Goal: Information Seeking & Learning: Check status

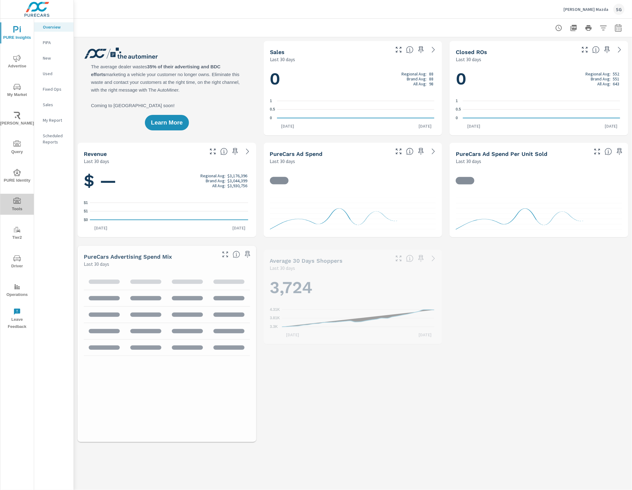
click at [16, 199] on icon "nav menu" at bounding box center [16, 200] width 7 height 7
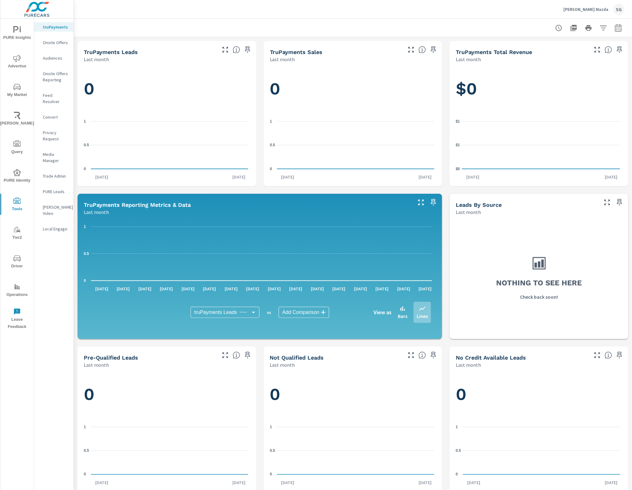
click at [15, 64] on span "Advertise" at bounding box center [17, 62] width 30 height 15
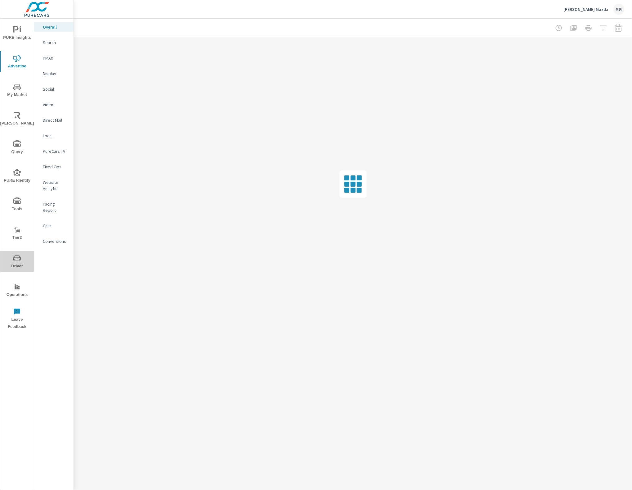
click at [18, 253] on button "Driver" at bounding box center [17, 261] width 34 height 21
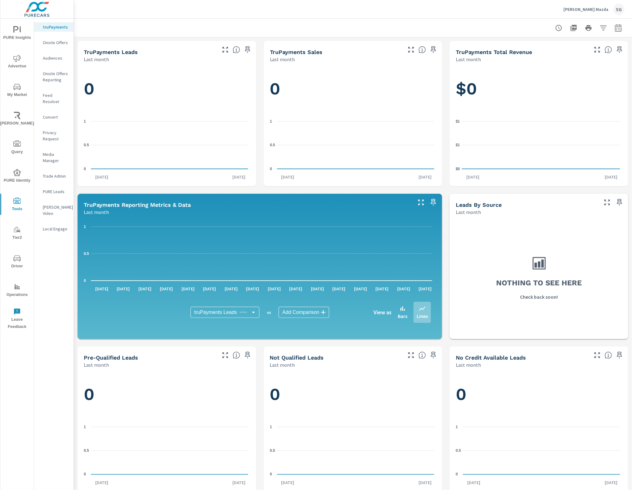
click at [63, 189] on div "PURE Leads" at bounding box center [53, 191] width 39 height 9
